Goal: Task Accomplishment & Management: Use online tool/utility

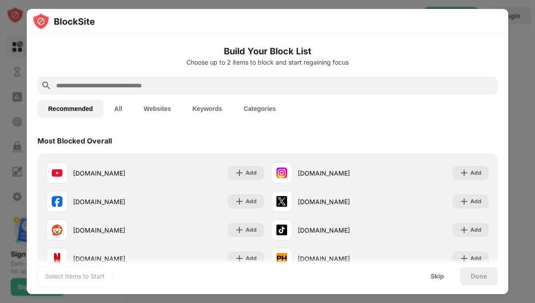
click at [108, 90] on input "text" at bounding box center [274, 85] width 439 height 11
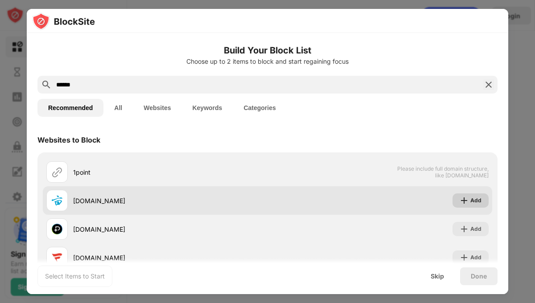
type input "******"
click at [460, 200] on img at bounding box center [464, 200] width 9 height 9
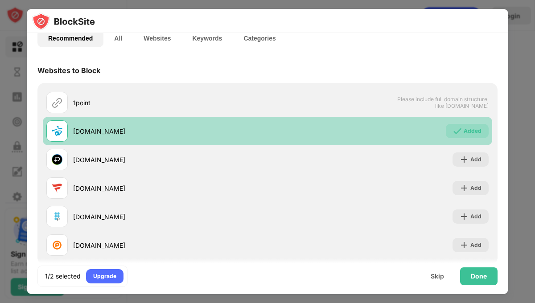
scroll to position [83, 0]
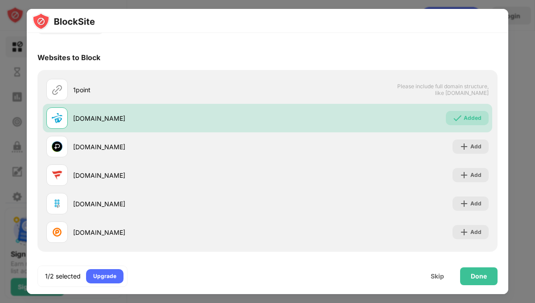
click at [491, 281] on div "Done" at bounding box center [478, 277] width 37 height 18
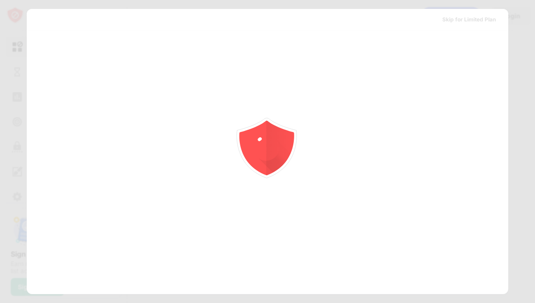
scroll to position [0, 0]
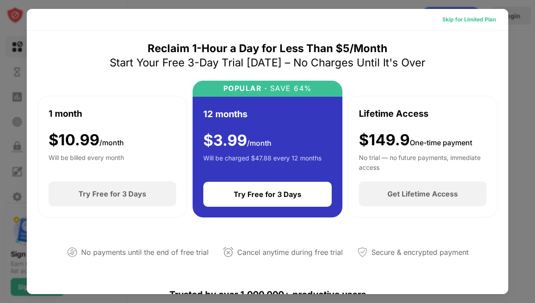
click at [455, 21] on div "Skip for Limited Plan" at bounding box center [470, 19] width 54 height 9
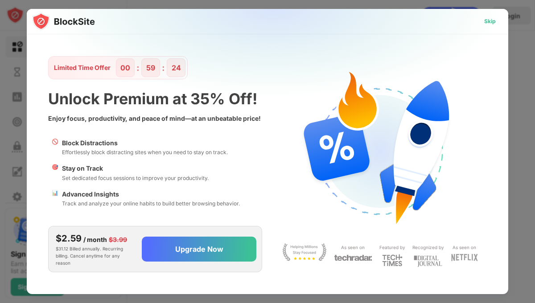
click at [494, 22] on div "Skip" at bounding box center [491, 21] width 12 height 9
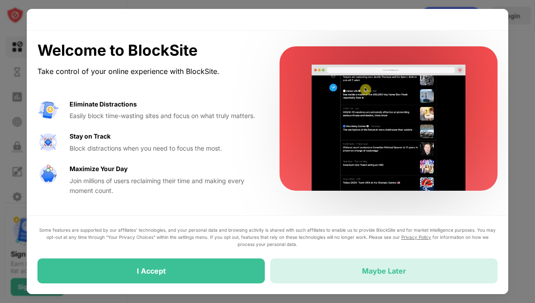
click at [320, 269] on div "Maybe Later" at bounding box center [384, 271] width 228 height 25
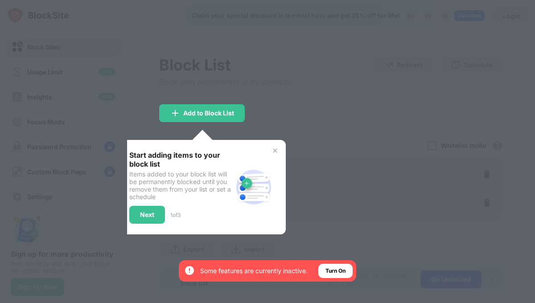
click at [275, 150] on img at bounding box center [275, 150] width 7 height 7
